Goal: Communication & Community: Participate in discussion

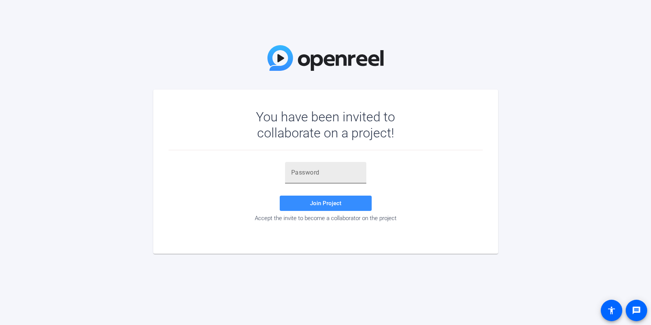
click at [329, 170] on input "text" at bounding box center [325, 172] width 69 height 9
paste input ".rnKMU"
type input ".rnKMU"
click at [306, 200] on span at bounding box center [326, 203] width 92 height 18
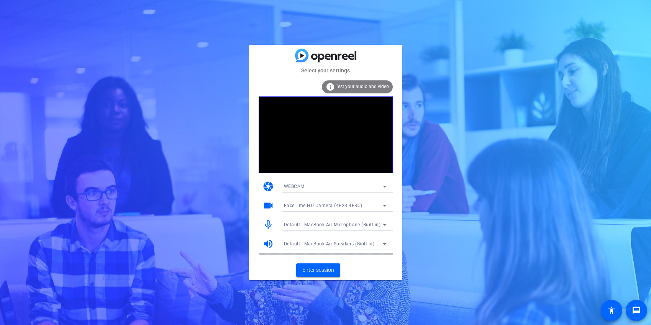
click at [291, 187] on span "WEBCAM" at bounding box center [294, 186] width 21 height 5
click at [291, 187] on div at bounding box center [325, 162] width 651 height 325
click at [321, 206] on span "FaceTime HD Camera (4E23:4E8C)" at bounding box center [323, 205] width 79 height 5
click at [321, 206] on div at bounding box center [325, 162] width 651 height 325
click at [324, 154] on video at bounding box center [326, 135] width 134 height 77
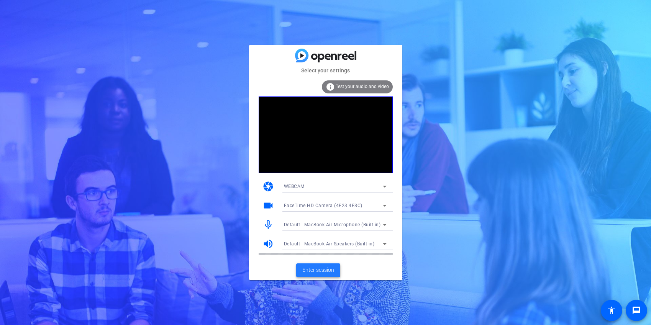
click at [319, 267] on span "Enter session" at bounding box center [318, 270] width 32 height 8
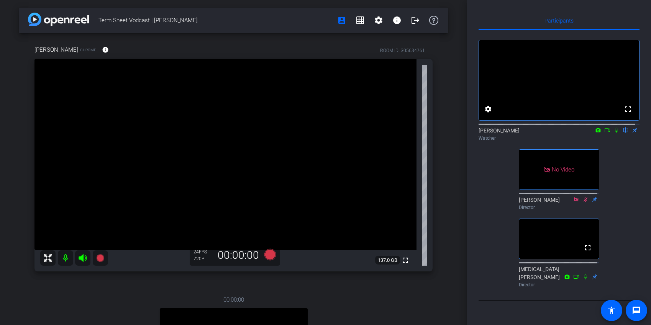
click at [604, 133] on icon at bounding box center [607, 130] width 6 height 5
click at [622, 133] on icon at bounding box center [625, 130] width 6 height 5
click at [613, 133] on icon at bounding box center [616, 130] width 6 height 5
click at [604, 133] on icon at bounding box center [607, 130] width 6 height 5
click at [613, 133] on icon at bounding box center [616, 130] width 6 height 5
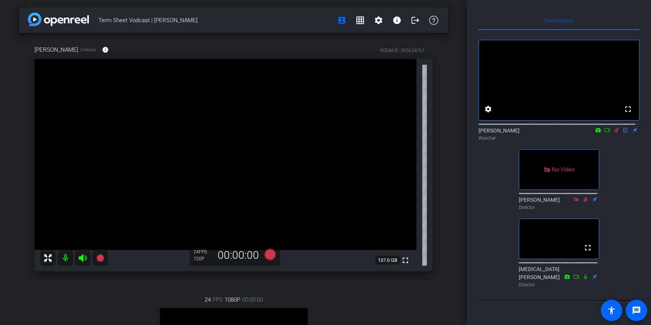
click at [614, 133] on icon at bounding box center [616, 130] width 6 height 5
click at [462, 237] on div "Term Sheet Vodcast | [PERSON_NAME] account_box grid_on settings info logout [PE…" at bounding box center [233, 162] width 467 height 325
click at [251, 299] on span "00:00:00" at bounding box center [252, 300] width 21 height 8
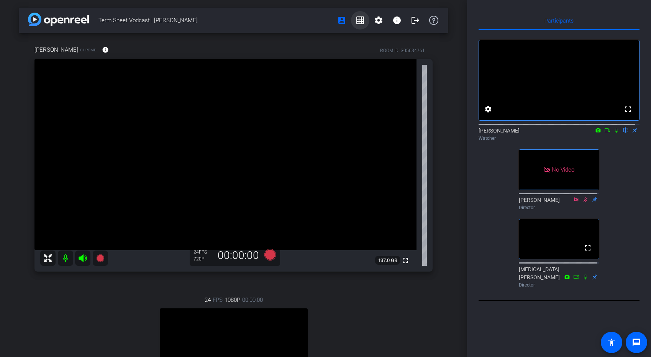
click at [356, 19] on mat-icon "grid_on" at bounding box center [359, 20] width 9 height 9
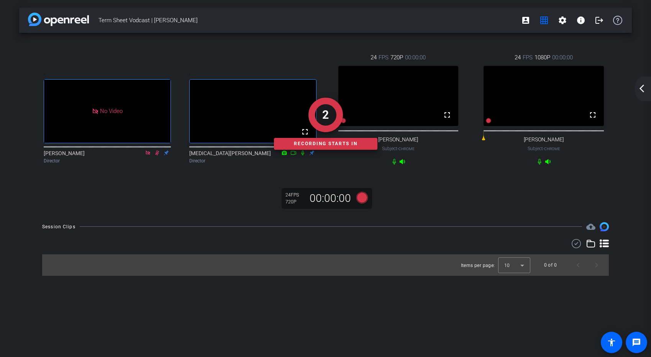
click at [644, 88] on mat-icon "arrow_back_ios_new" at bounding box center [641, 88] width 9 height 9
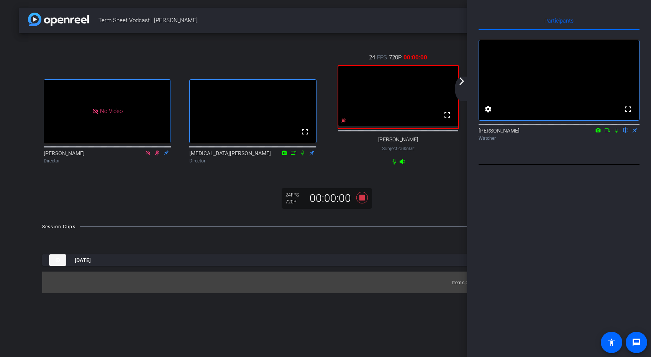
click at [616, 133] on icon at bounding box center [616, 130] width 6 height 5
click at [608, 132] on icon at bounding box center [606, 130] width 5 height 4
click at [462, 82] on mat-icon "arrow_forward_ios" at bounding box center [461, 81] width 9 height 9
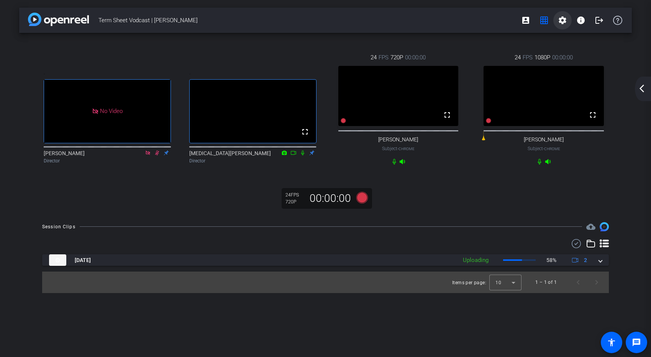
click at [565, 22] on mat-icon "settings" at bounding box center [562, 20] width 9 height 9
click at [147, 159] on div at bounding box center [325, 178] width 651 height 357
click at [149, 156] on icon at bounding box center [148, 152] width 6 height 5
click at [531, 23] on span at bounding box center [525, 20] width 18 height 18
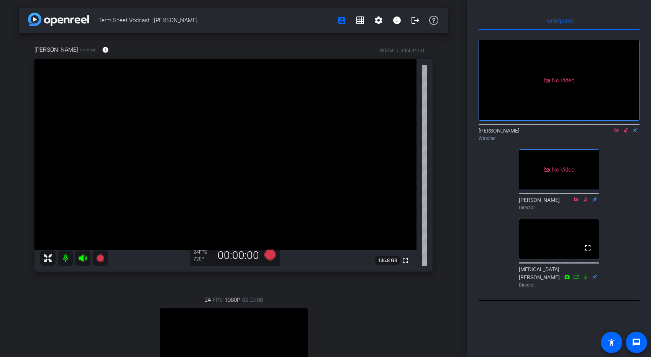
click at [616, 132] on icon at bounding box center [616, 130] width 4 height 4
click at [617, 133] on icon at bounding box center [616, 130] width 6 height 5
click at [616, 133] on icon at bounding box center [616, 130] width 6 height 5
click at [607, 133] on icon at bounding box center [607, 130] width 6 height 5
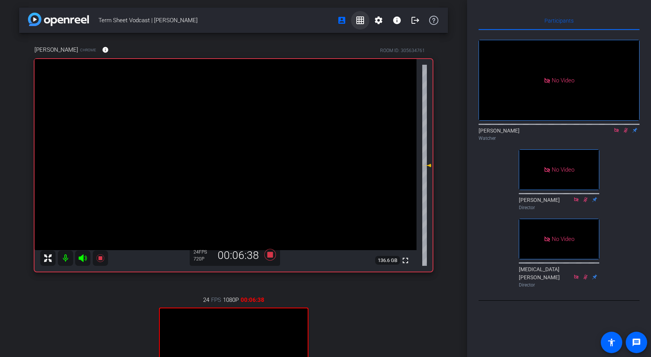
click at [356, 21] on mat-icon "grid_on" at bounding box center [359, 20] width 9 height 9
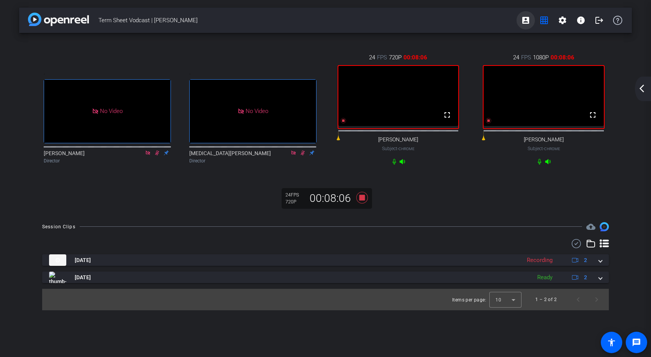
click at [524, 20] on mat-icon "account_box" at bounding box center [525, 20] width 9 height 9
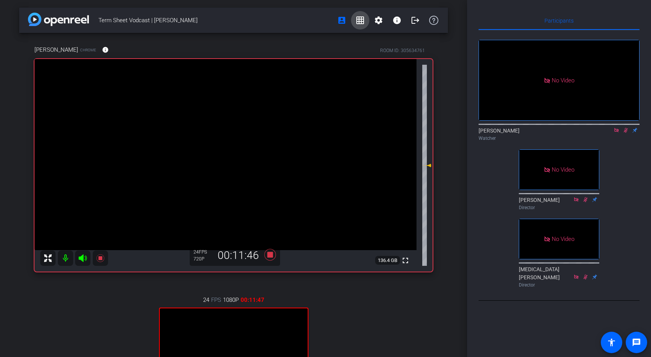
click at [355, 21] on mat-icon "grid_on" at bounding box center [359, 20] width 9 height 9
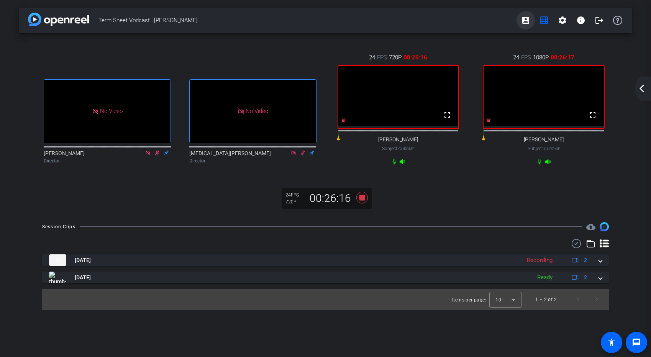
click at [526, 21] on mat-icon "account_box" at bounding box center [525, 20] width 9 height 9
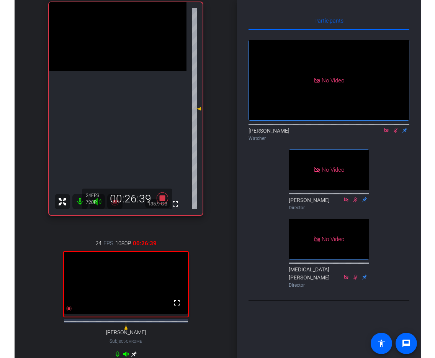
scroll to position [55, 0]
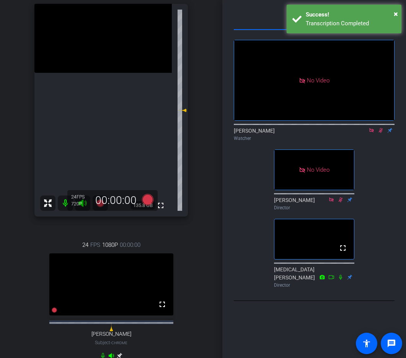
click at [381, 133] on icon at bounding box center [381, 130] width 6 height 5
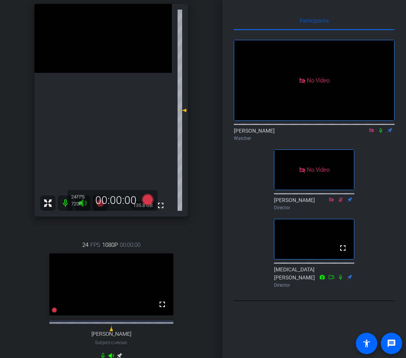
click at [373, 133] on icon at bounding box center [372, 130] width 6 height 5
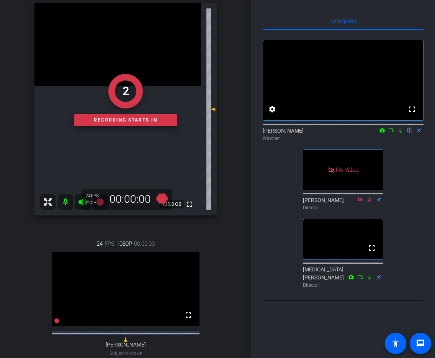
scroll to position [57, 0]
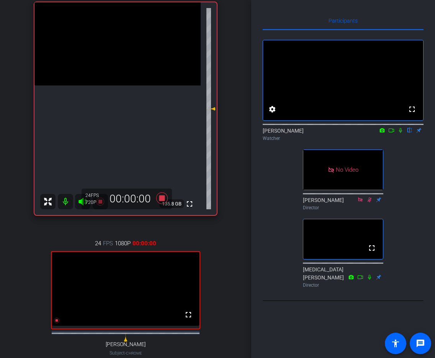
click at [399, 133] on icon at bounding box center [401, 130] width 6 height 5
click at [395, 134] on mat-icon at bounding box center [391, 130] width 9 height 7
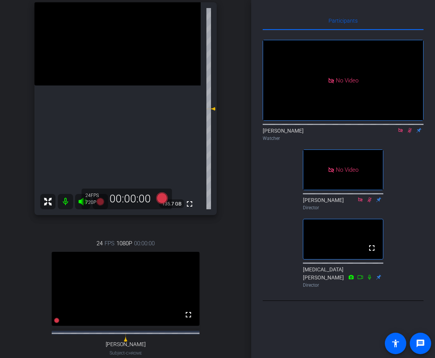
click at [399, 132] on icon at bounding box center [400, 130] width 4 height 4
click at [401, 133] on icon at bounding box center [401, 130] width 6 height 5
